Goal: Task Accomplishment & Management: Complete application form

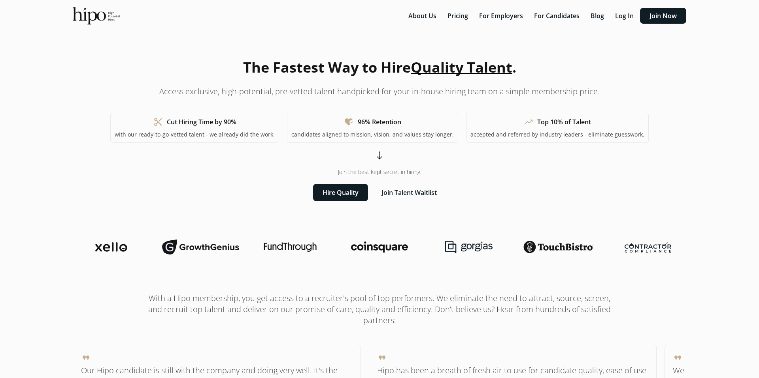
scroll to position [3, 0]
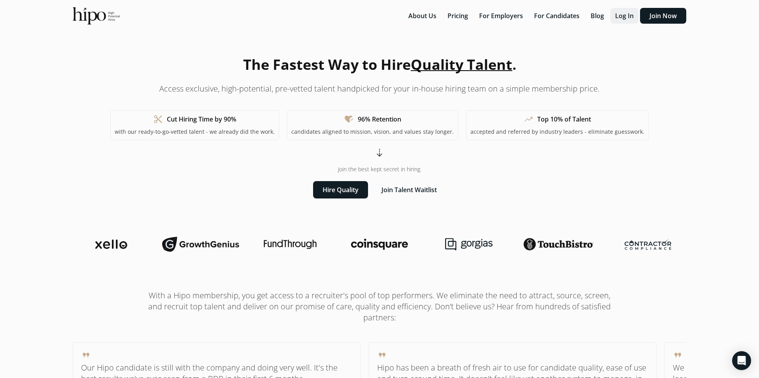
click at [615, 20] on button "Log In" at bounding box center [624, 16] width 28 height 16
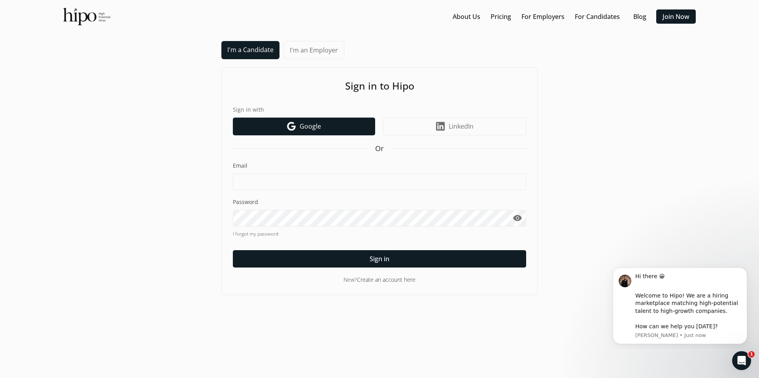
click at [314, 124] on span "Google" at bounding box center [309, 126] width 21 height 9
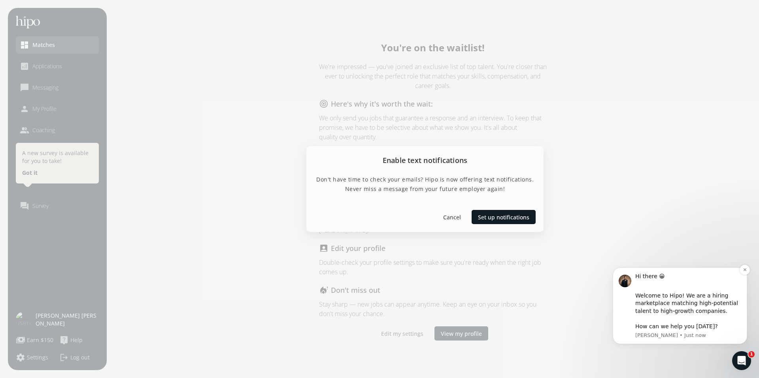
click at [741, 276] on div "Hi there 😀 ​ Welcome to Hipo! We are a hiring marketplace matching high-potenti…" at bounding box center [679, 306] width 134 height 77
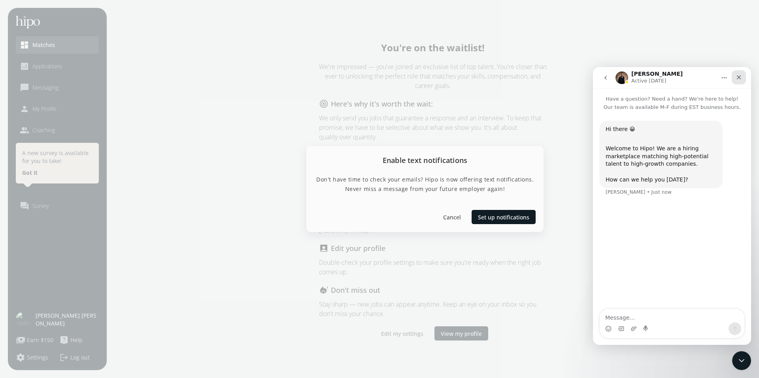
click at [743, 79] on div "Close" at bounding box center [738, 77] width 14 height 14
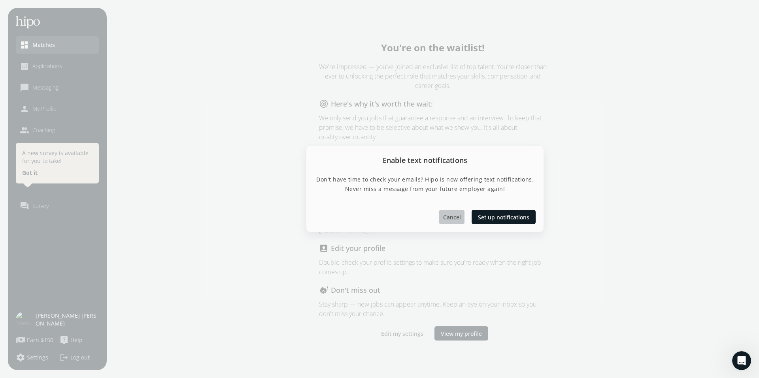
click at [449, 212] on div at bounding box center [451, 217] width 25 height 14
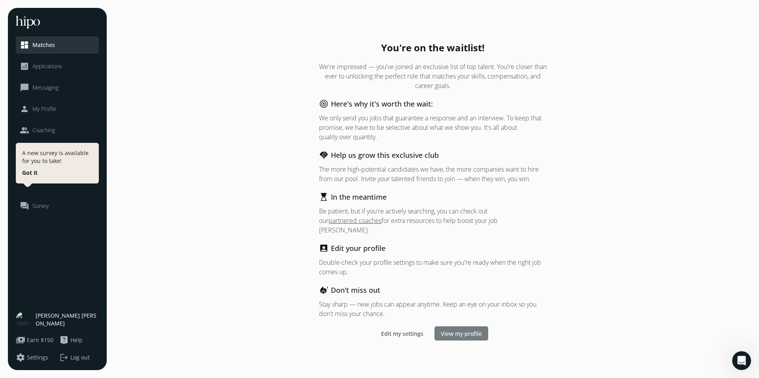
click at [452, 330] on span "View my profile" at bounding box center [460, 334] width 41 height 8
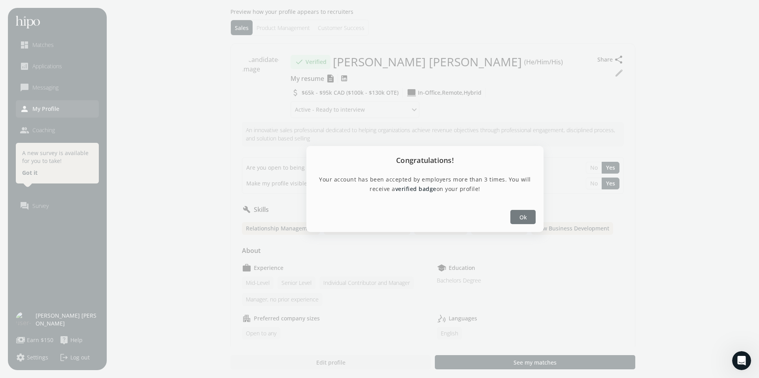
click at [521, 217] on span "Ok" at bounding box center [523, 217] width 8 height 8
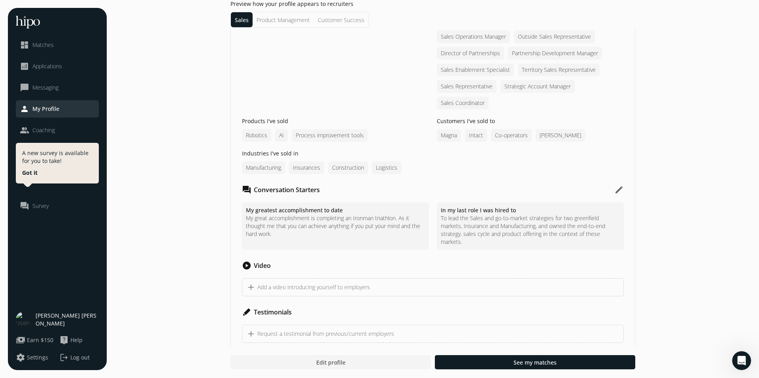
scroll to position [975, 0]
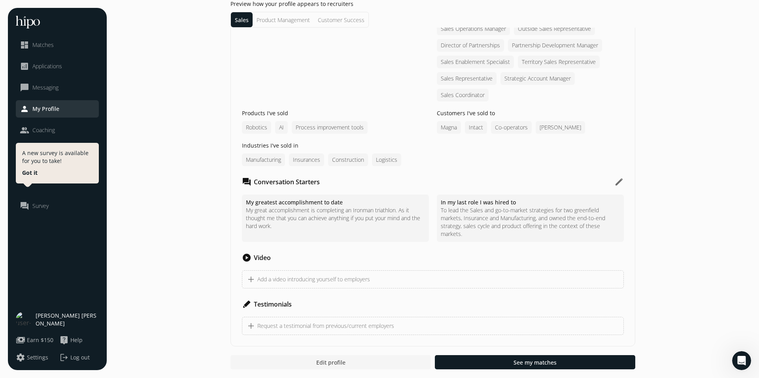
drag, startPoint x: 318, startPoint y: 370, endPoint x: 321, endPoint y: 366, distance: 5.2
click at [318, 370] on footer "Edit profile See my matches" at bounding box center [379, 363] width 759 height 32
click at [321, 365] on span "Edit profile" at bounding box center [330, 363] width 29 height 8
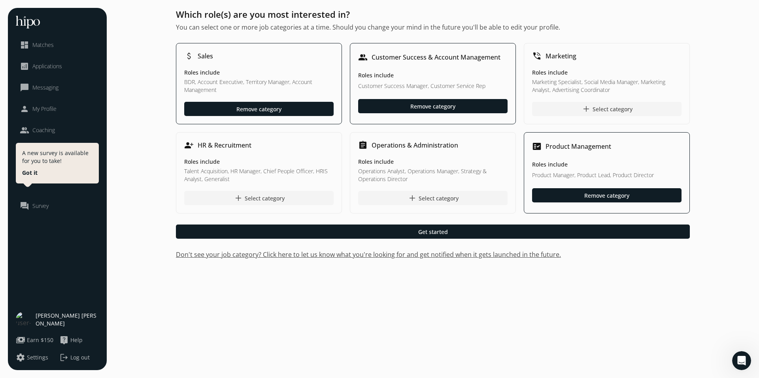
click at [303, 68] on div "attach_money Sales Roles include BDR, Account Executive, Territory Manager, Acc…" at bounding box center [259, 83] width 166 height 81
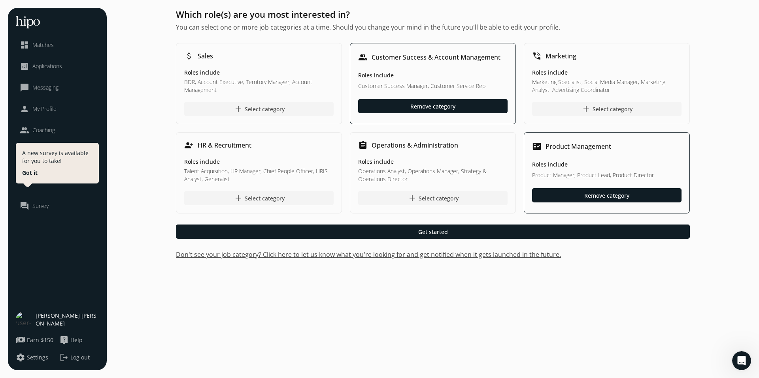
click at [303, 68] on div "attach_money Sales Roles include BDR, Account Executive, Territory Manager, Acc…" at bounding box center [259, 83] width 166 height 81
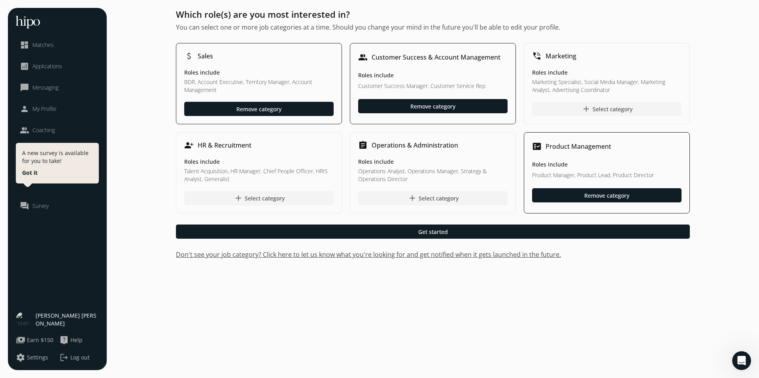
click at [303, 68] on div "attach_money Sales Roles include BDR, Account Executive, Territory Manager, Acc…" at bounding box center [259, 83] width 166 height 81
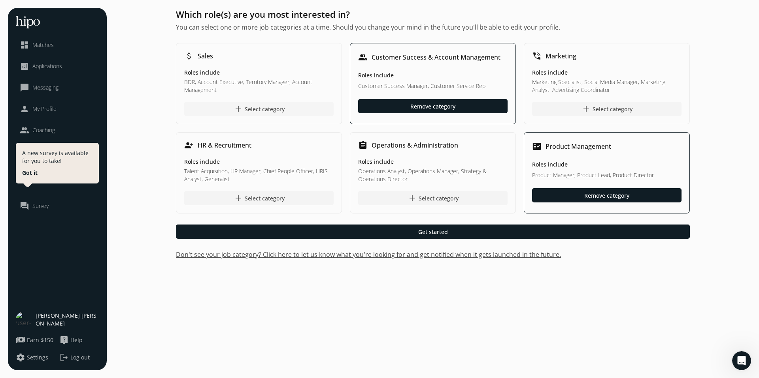
click at [275, 107] on div "add Select category" at bounding box center [258, 108] width 51 height 9
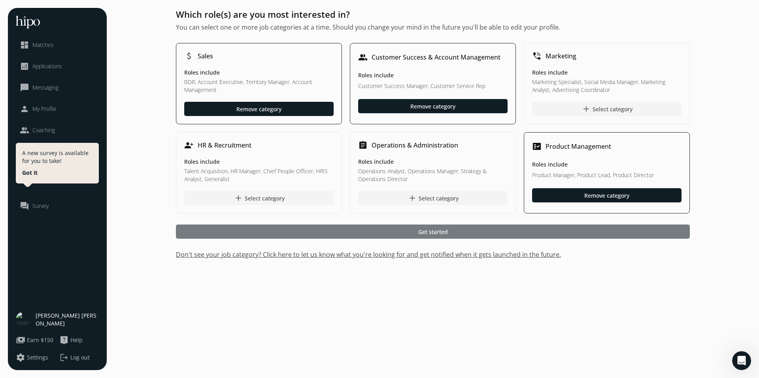
click at [437, 235] on span "Get started" at bounding box center [433, 232] width 30 height 8
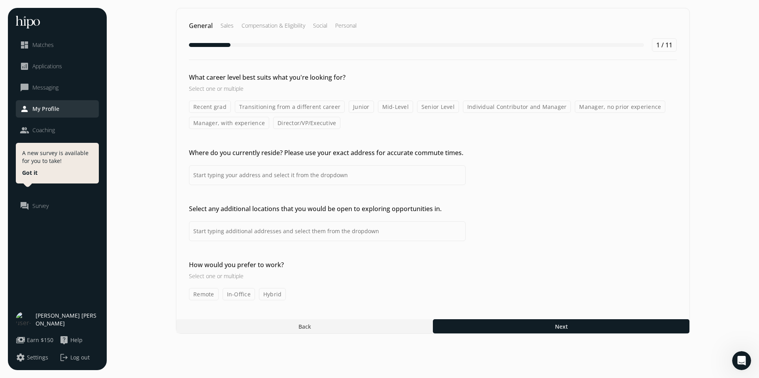
type input "[GEOGRAPHIC_DATA]"
type input "Kitchener, [GEOGRAPHIC_DATA], [GEOGRAPHIC_DATA]"
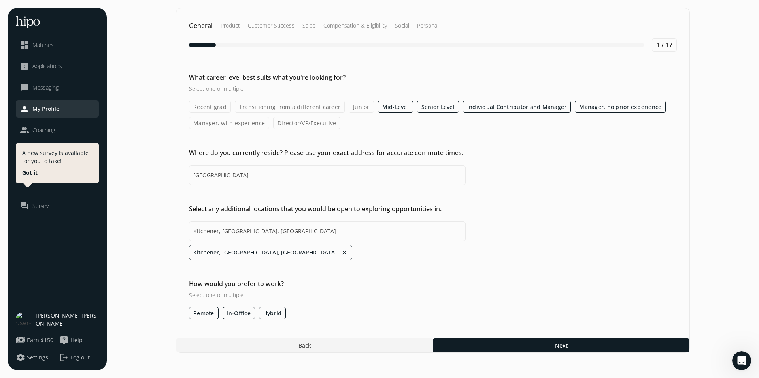
click at [200, 125] on label "Manager, with experience" at bounding box center [229, 123] width 80 height 12
click at [0, 0] on input "Manager, with experience" at bounding box center [0, 0] width 0 height 0
click at [200, 125] on label "Manager, with experience" at bounding box center [229, 123] width 81 height 12
click at [0, 0] on input "Manager, with experience" at bounding box center [0, 0] width 0 height 0
click at [534, 351] on div at bounding box center [561, 346] width 256 height 14
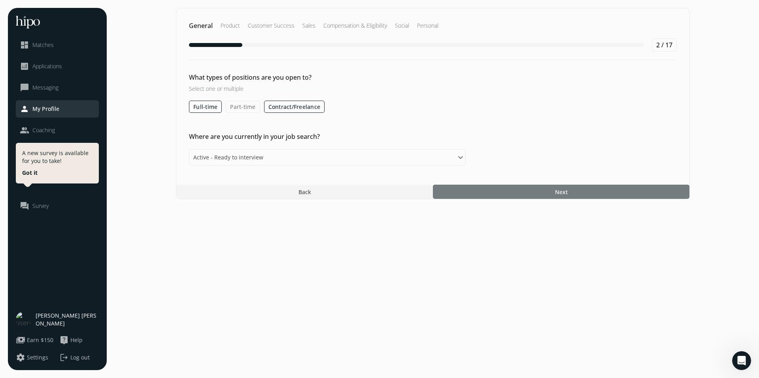
click at [538, 192] on div at bounding box center [561, 192] width 256 height 14
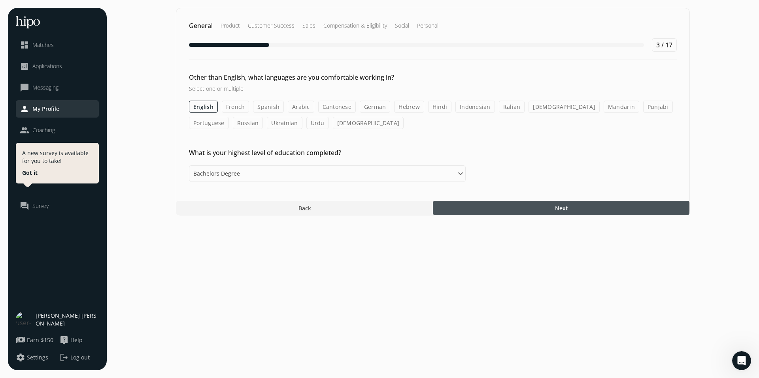
click at [469, 202] on div at bounding box center [561, 208] width 256 height 14
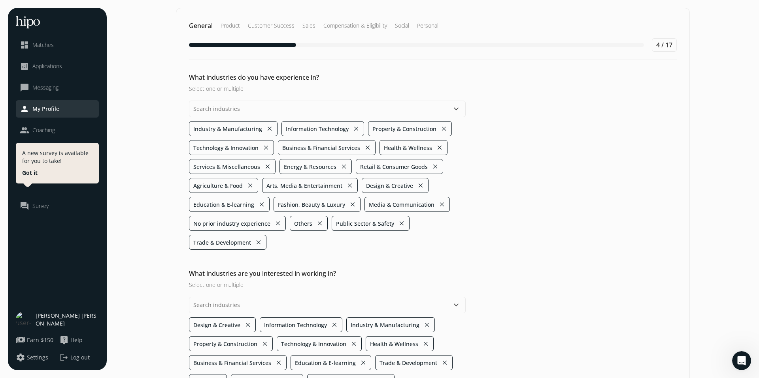
scroll to position [90, 0]
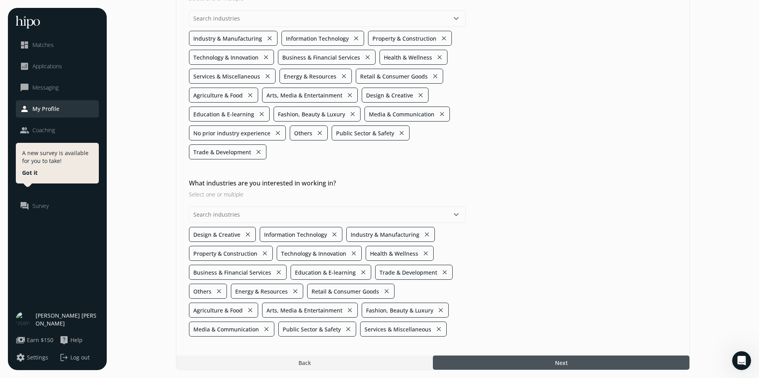
click at [523, 367] on div at bounding box center [561, 363] width 256 height 14
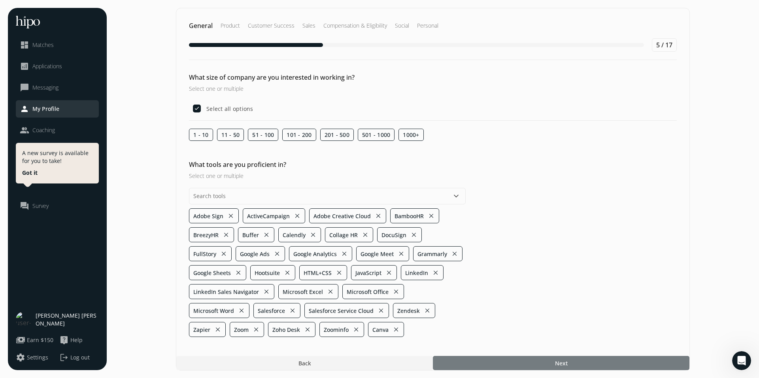
click at [521, 366] on div at bounding box center [561, 363] width 256 height 14
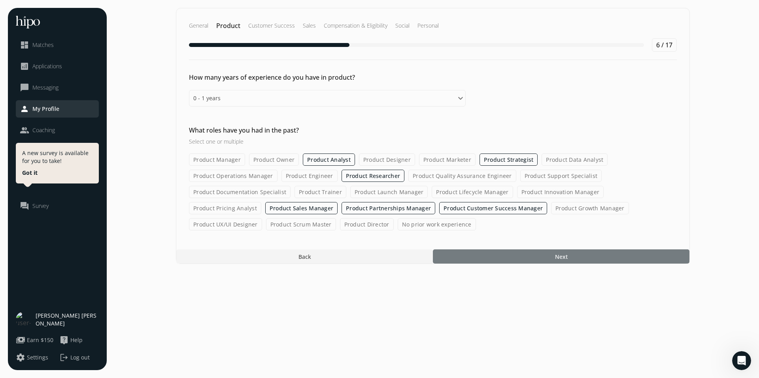
click at [456, 253] on div at bounding box center [561, 257] width 256 height 14
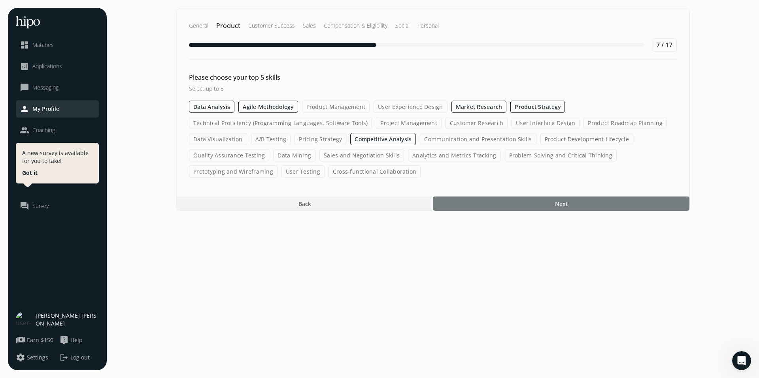
click at [467, 199] on div at bounding box center [561, 204] width 256 height 14
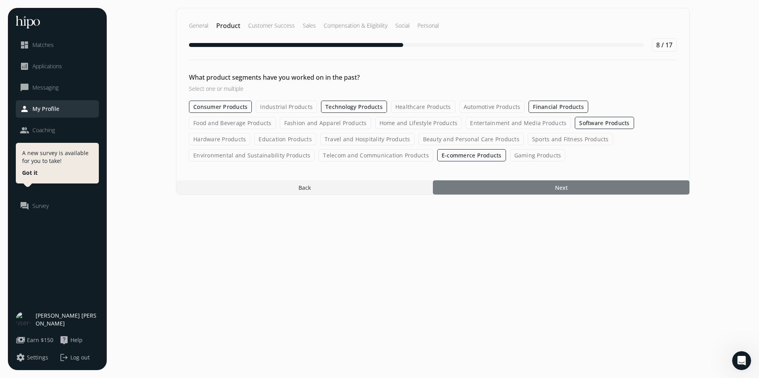
click at [467, 187] on div at bounding box center [561, 188] width 256 height 14
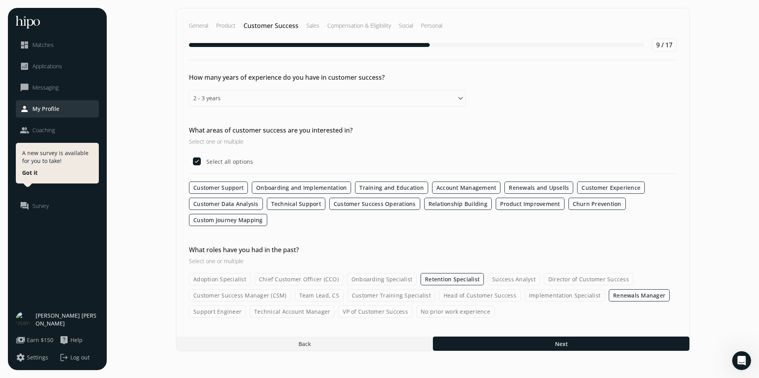
click at [514, 282] on label "Success Analyst" at bounding box center [513, 279] width 52 height 12
click at [0, 0] on input "Success Analyst" at bounding box center [0, 0] width 0 height 0
drag, startPoint x: 220, startPoint y: 281, endPoint x: 267, endPoint y: 294, distance: 48.9
click at [220, 281] on label "Adoption Specialist" at bounding box center [220, 279] width 62 height 12
click at [0, 0] on input "Adoption Specialist" at bounding box center [0, 0] width 0 height 0
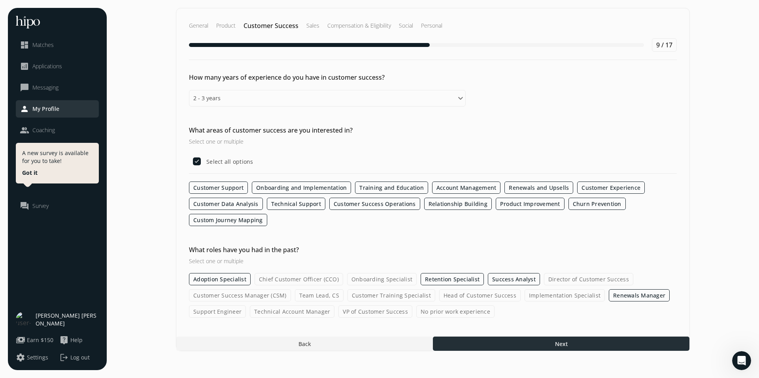
click at [539, 345] on div at bounding box center [561, 344] width 256 height 14
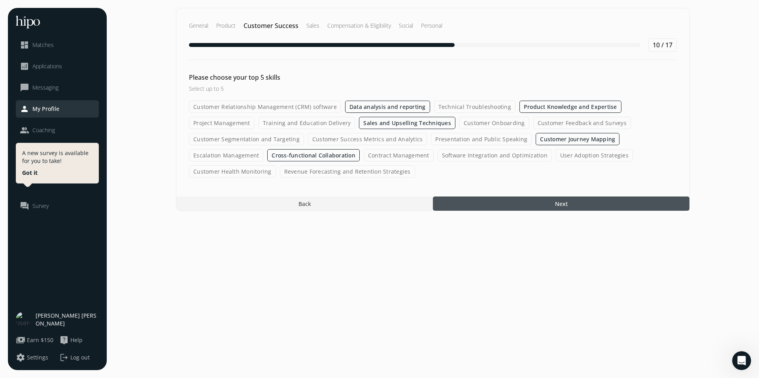
click at [350, 176] on label "Revenue Forecasting and Retention Strategies" at bounding box center [347, 172] width 135 height 12
click at [0, 0] on input "Revenue Forecasting and Retention Strategies" at bounding box center [0, 0] width 0 height 0
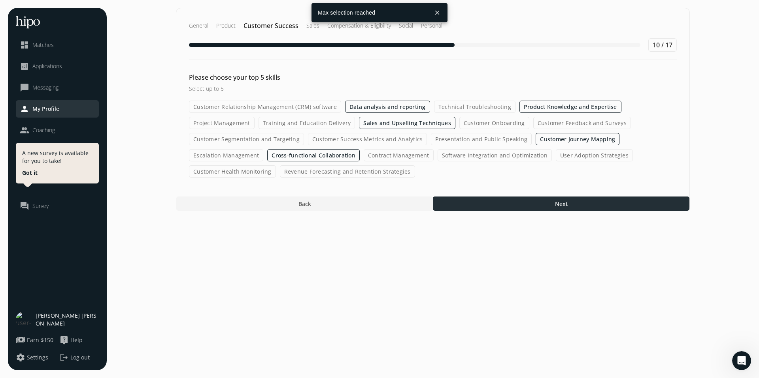
click at [490, 204] on div at bounding box center [561, 204] width 256 height 14
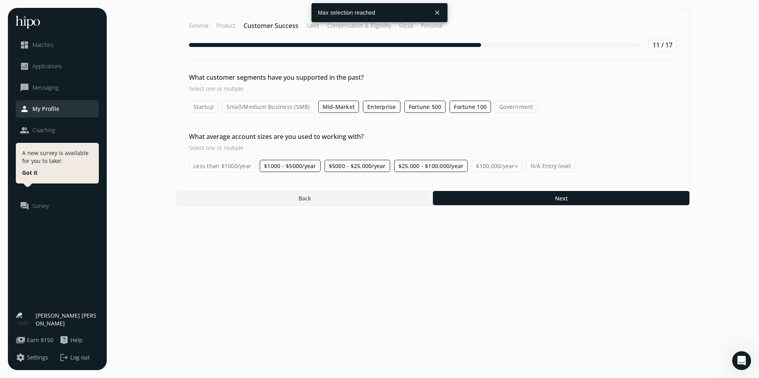
click at [238, 164] on label "Less than $1000/year" at bounding box center [222, 166] width 67 height 12
click at [0, 0] on input "Less than $1000/year" at bounding box center [0, 0] width 0 height 0
click at [486, 165] on label "$100,000/year+" at bounding box center [496, 166] width 51 height 12
click at [0, 0] on input "$100,000/year+" at bounding box center [0, 0] width 0 height 0
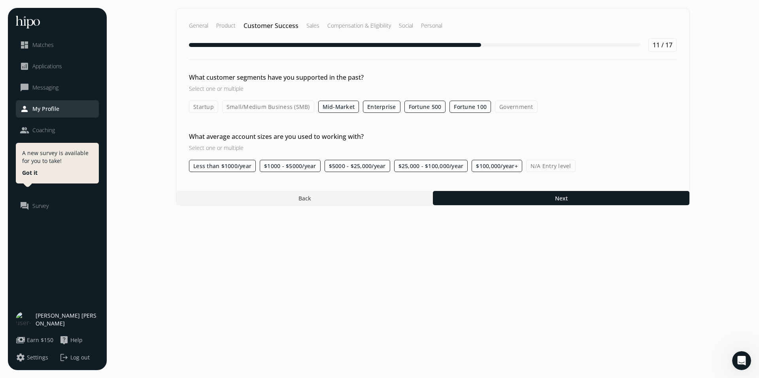
click at [294, 105] on label "Small/Medium Business (SMB)" at bounding box center [268, 107] width 92 height 12
click at [0, 0] on input "Small/Medium Business (SMB)" at bounding box center [0, 0] width 0 height 0
click at [217, 108] on label "Startup" at bounding box center [203, 107] width 29 height 12
click at [0, 0] on input "Startup" at bounding box center [0, 0] width 0 height 0
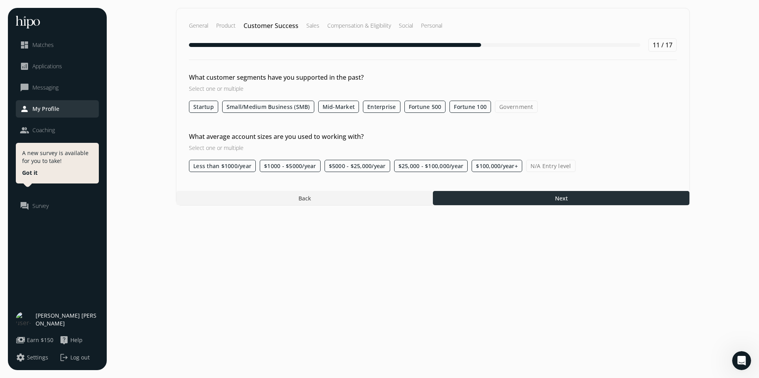
click at [493, 201] on div at bounding box center [561, 198] width 256 height 14
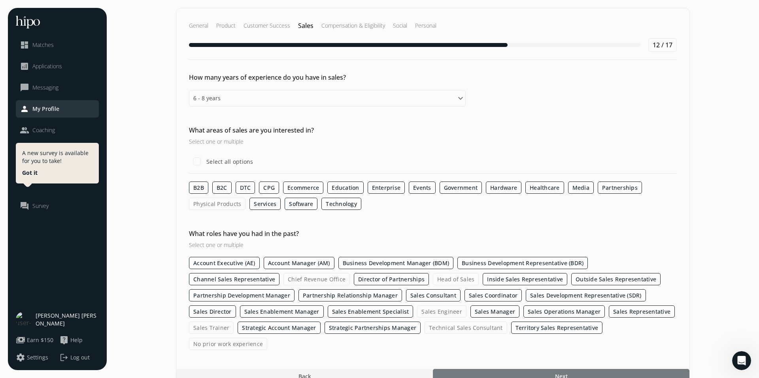
click at [490, 369] on div at bounding box center [561, 376] width 256 height 14
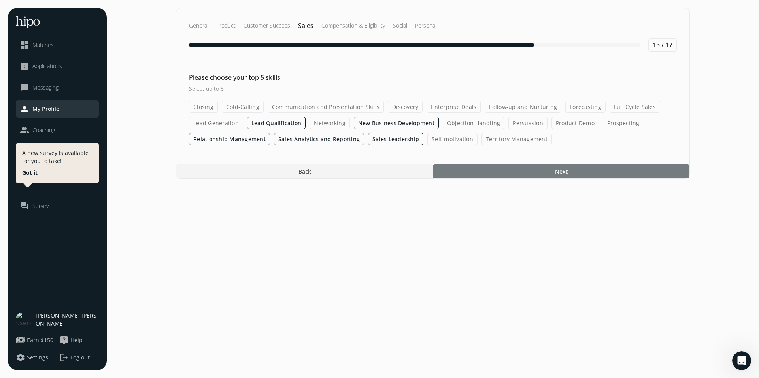
click at [493, 169] on div at bounding box center [561, 171] width 256 height 14
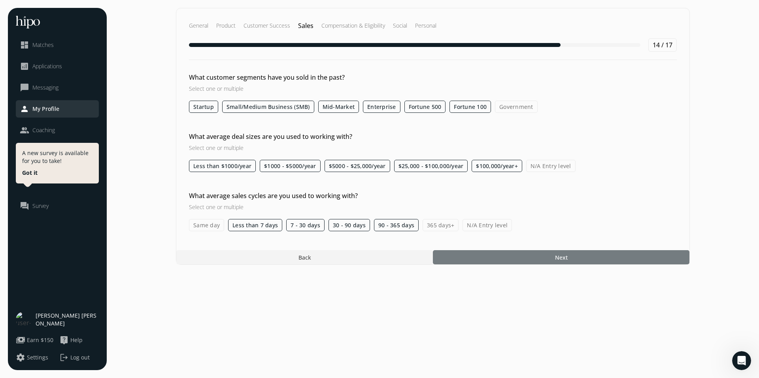
click at [462, 255] on div at bounding box center [561, 257] width 256 height 14
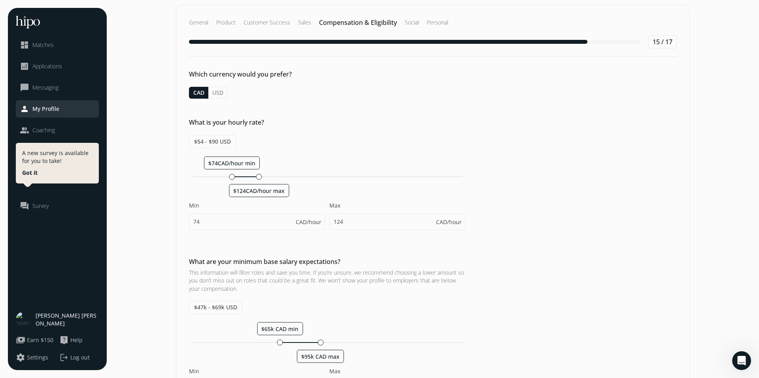
scroll to position [5, 0]
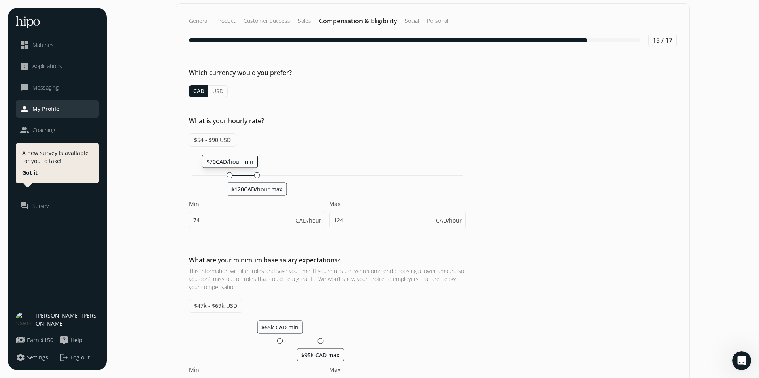
click at [228, 174] on div at bounding box center [230, 175] width 6 height 6
type input "70"
type input "120"
drag, startPoint x: 227, startPoint y: 175, endPoint x: 213, endPoint y: 174, distance: 13.8
click at [213, 174] on div at bounding box center [216, 175] width 6 height 6
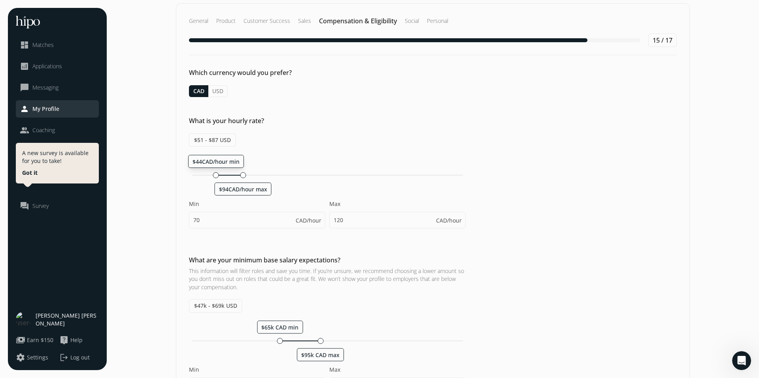
type input "44"
type input "94"
click at [315, 224] on div "CAD/hour" at bounding box center [311, 221] width 30 height 16
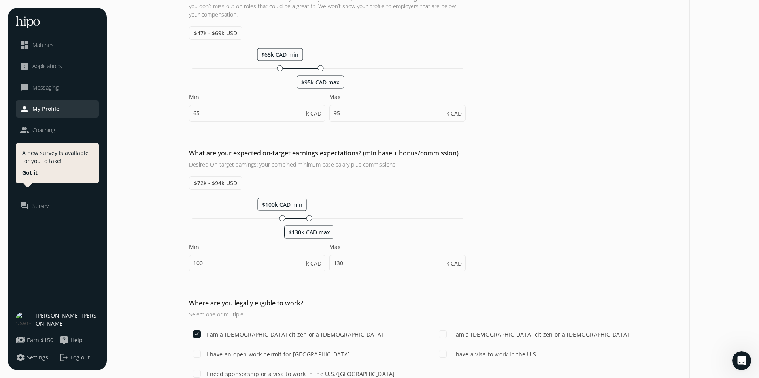
scroll to position [323, 0]
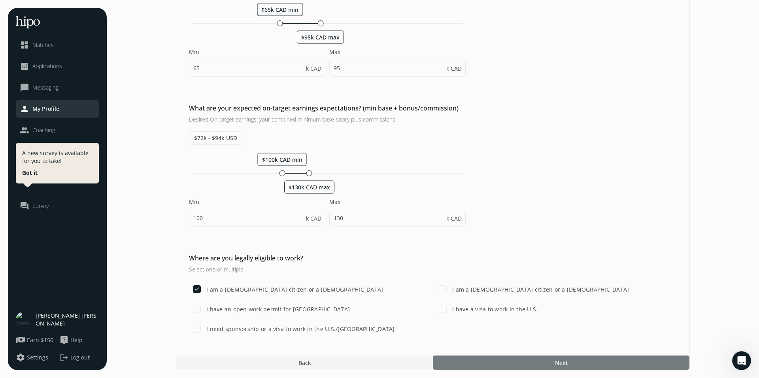
click at [486, 364] on div at bounding box center [561, 363] width 256 height 14
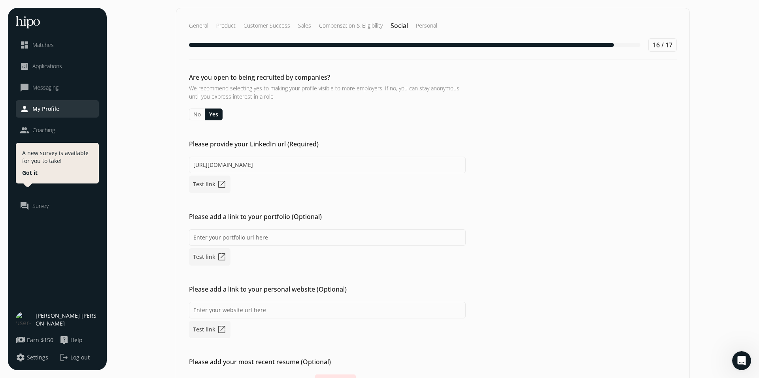
scroll to position [72, 0]
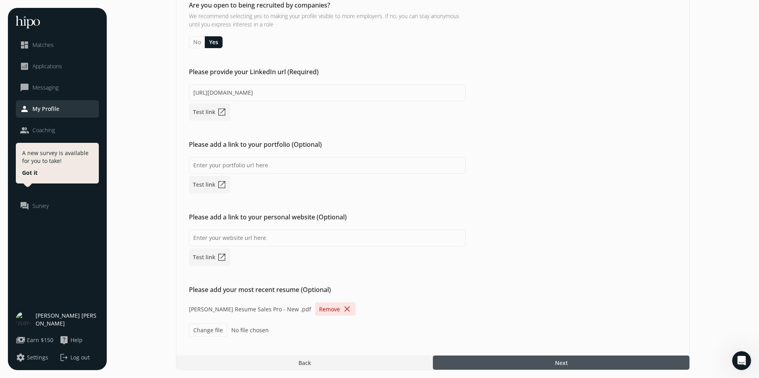
click at [495, 363] on div at bounding box center [561, 363] width 256 height 14
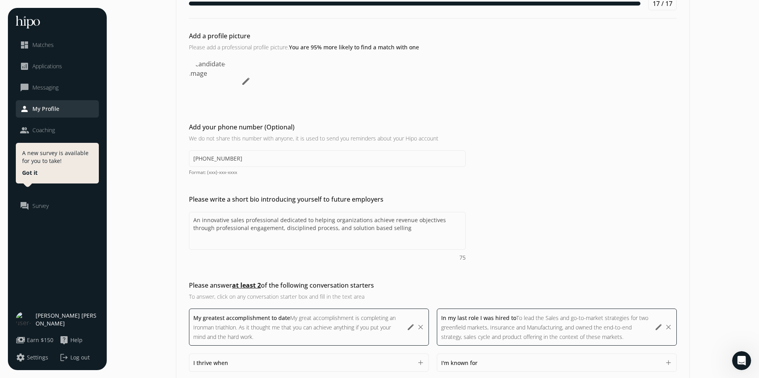
scroll to position [131, 0]
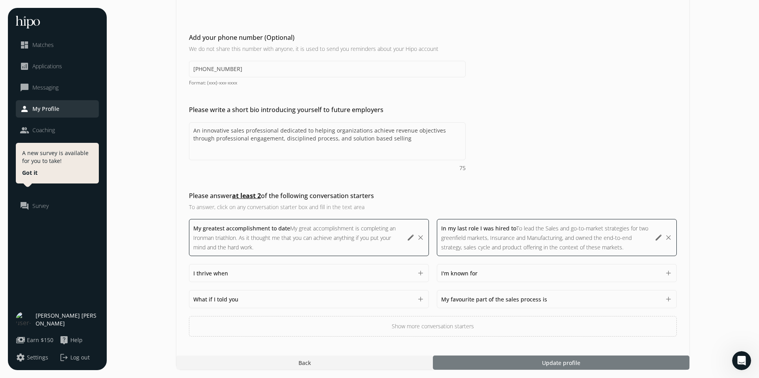
click at [496, 361] on div at bounding box center [561, 363] width 256 height 14
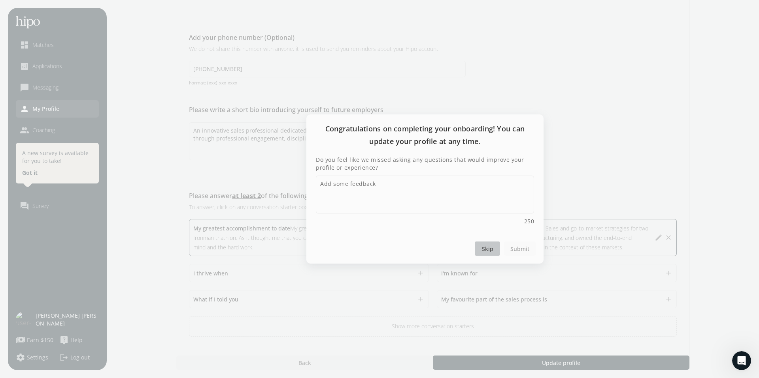
click at [489, 248] on span "Skip" at bounding box center [487, 249] width 11 height 8
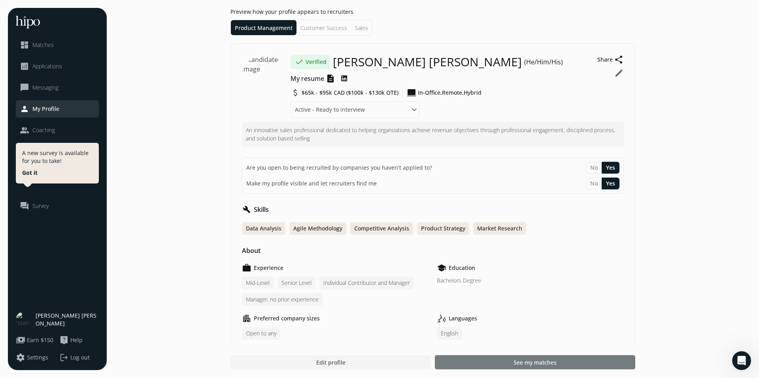
click at [519, 363] on span "See my matches" at bounding box center [534, 363] width 43 height 8
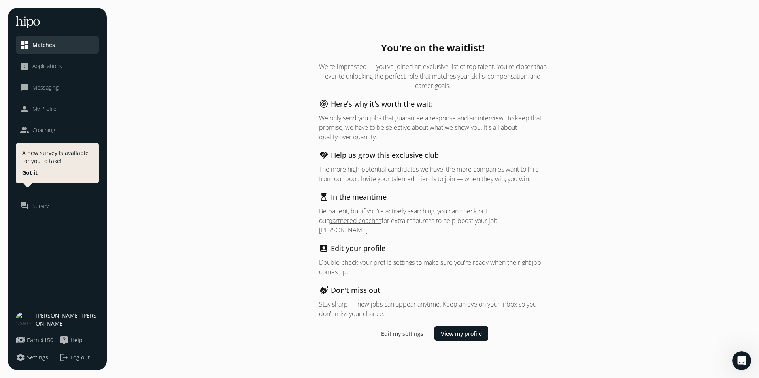
click at [27, 177] on div at bounding box center [27, 182] width 11 height 11
click at [27, 174] on button "Got it" at bounding box center [29, 173] width 15 height 8
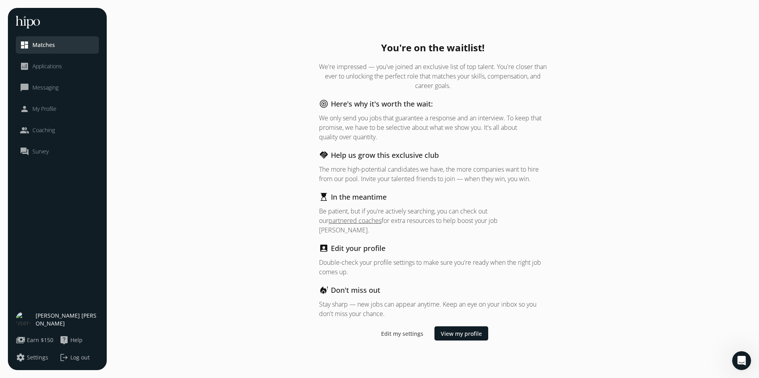
click at [40, 72] on li "analytics Applications" at bounding box center [57, 66] width 83 height 17
